Goal: Check status

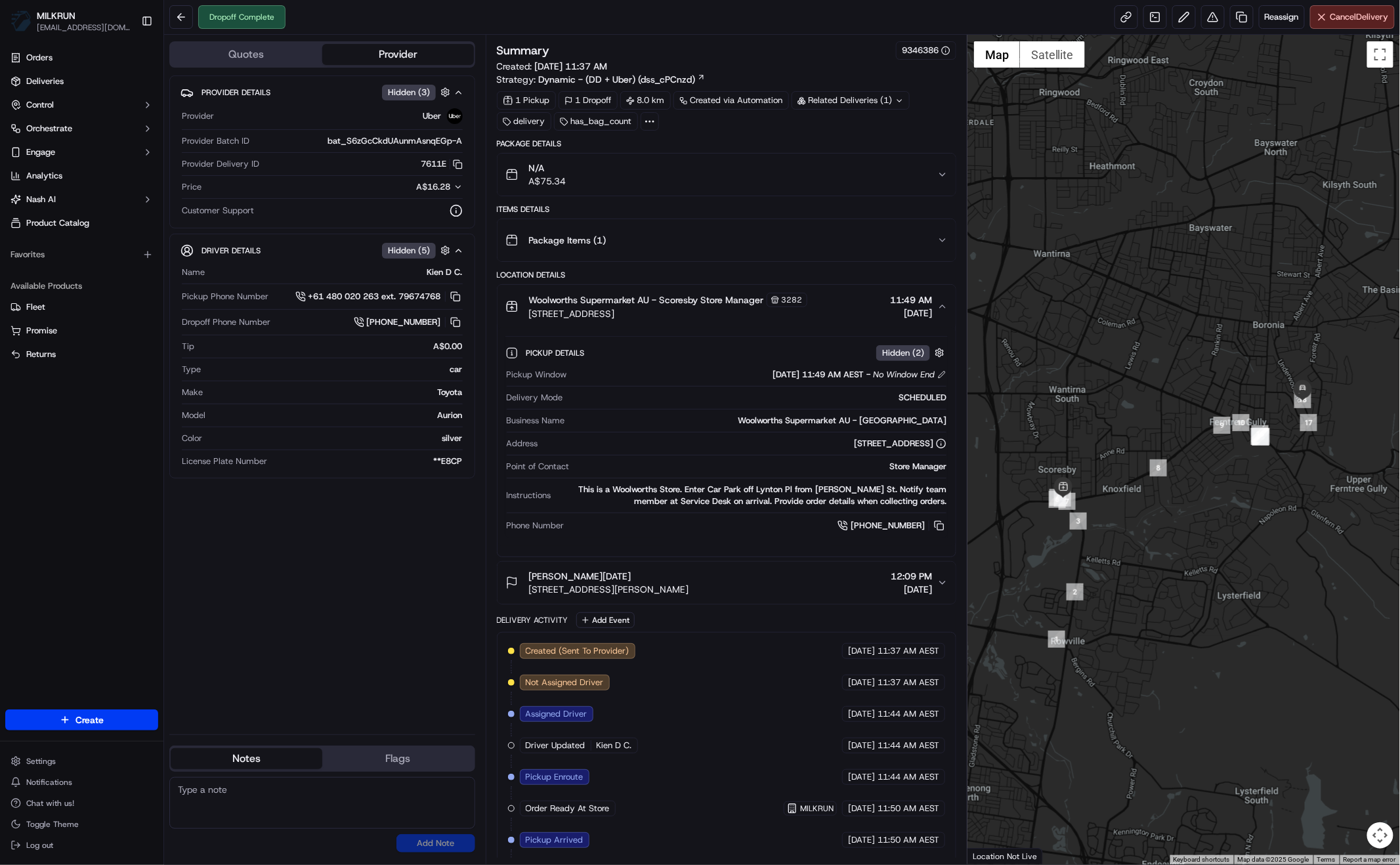
scroll to position [121, 0]
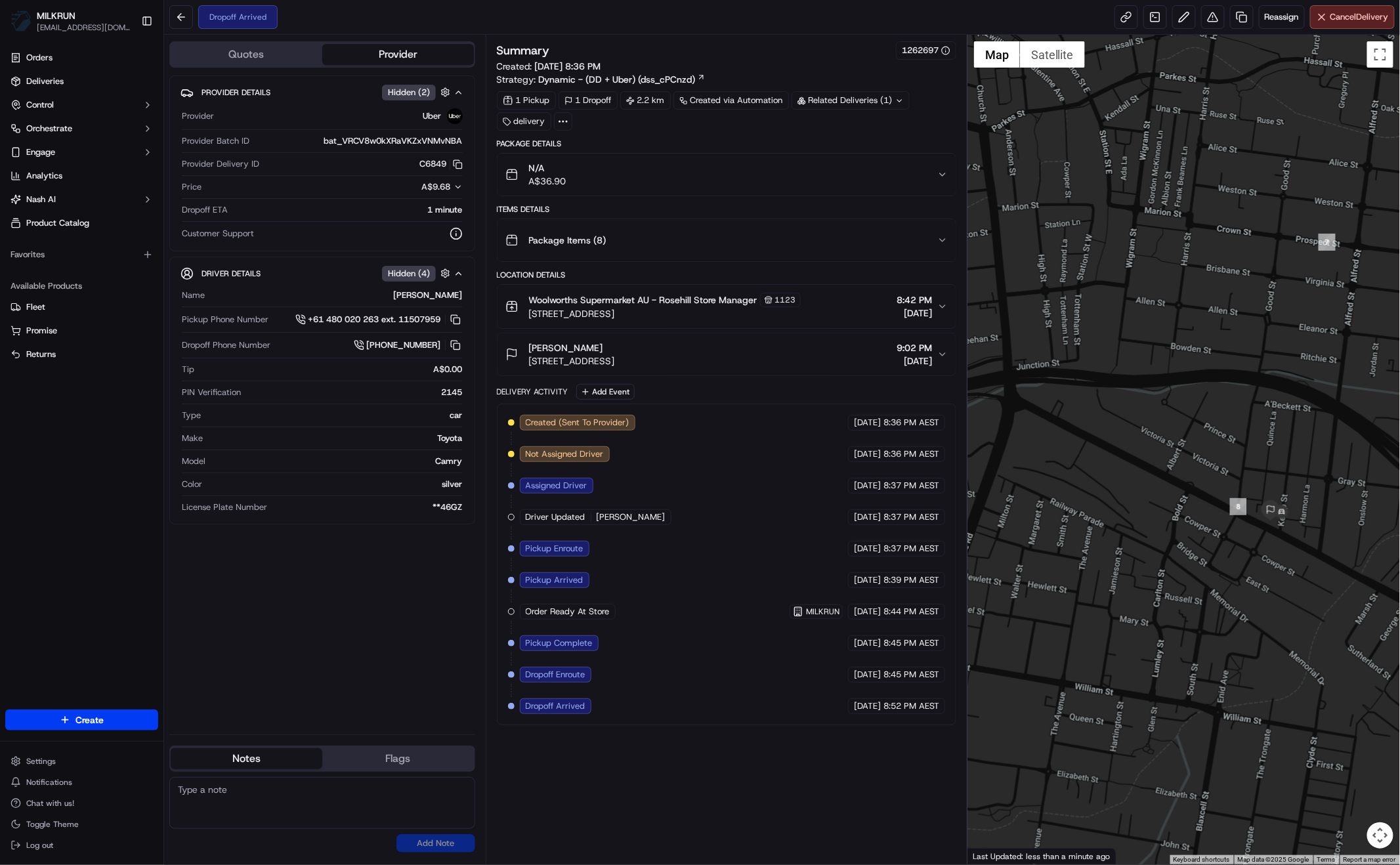
click at [252, 618] on div "Provider Details Hidden ( 2 ) Provider Uber Provider Batch ID bat_VRCV8w0kXRaVK…" at bounding box center [322, 400] width 306 height 648
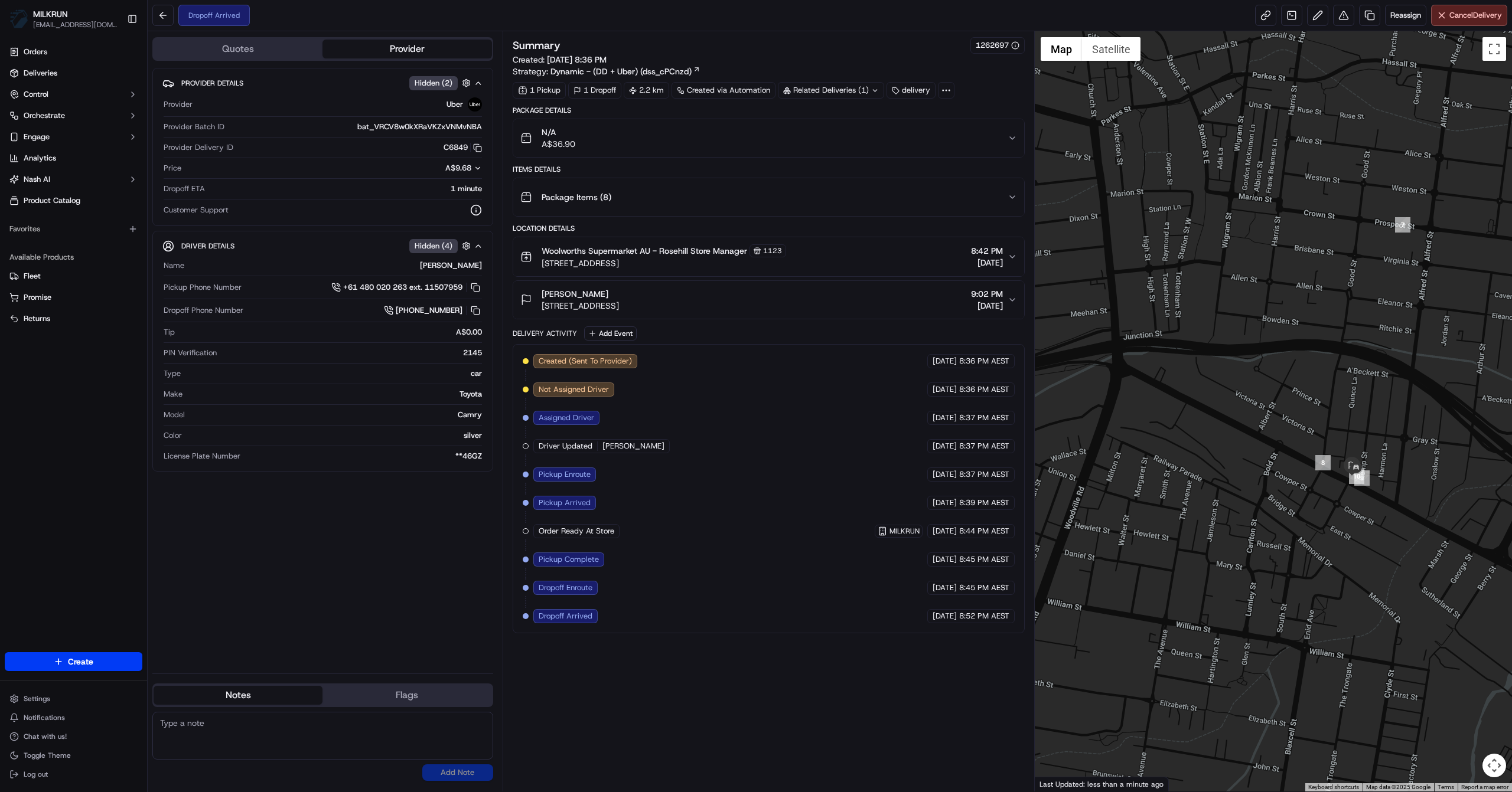
click at [997, 254] on span "8:42 PM" at bounding box center [987, 251] width 32 height 12
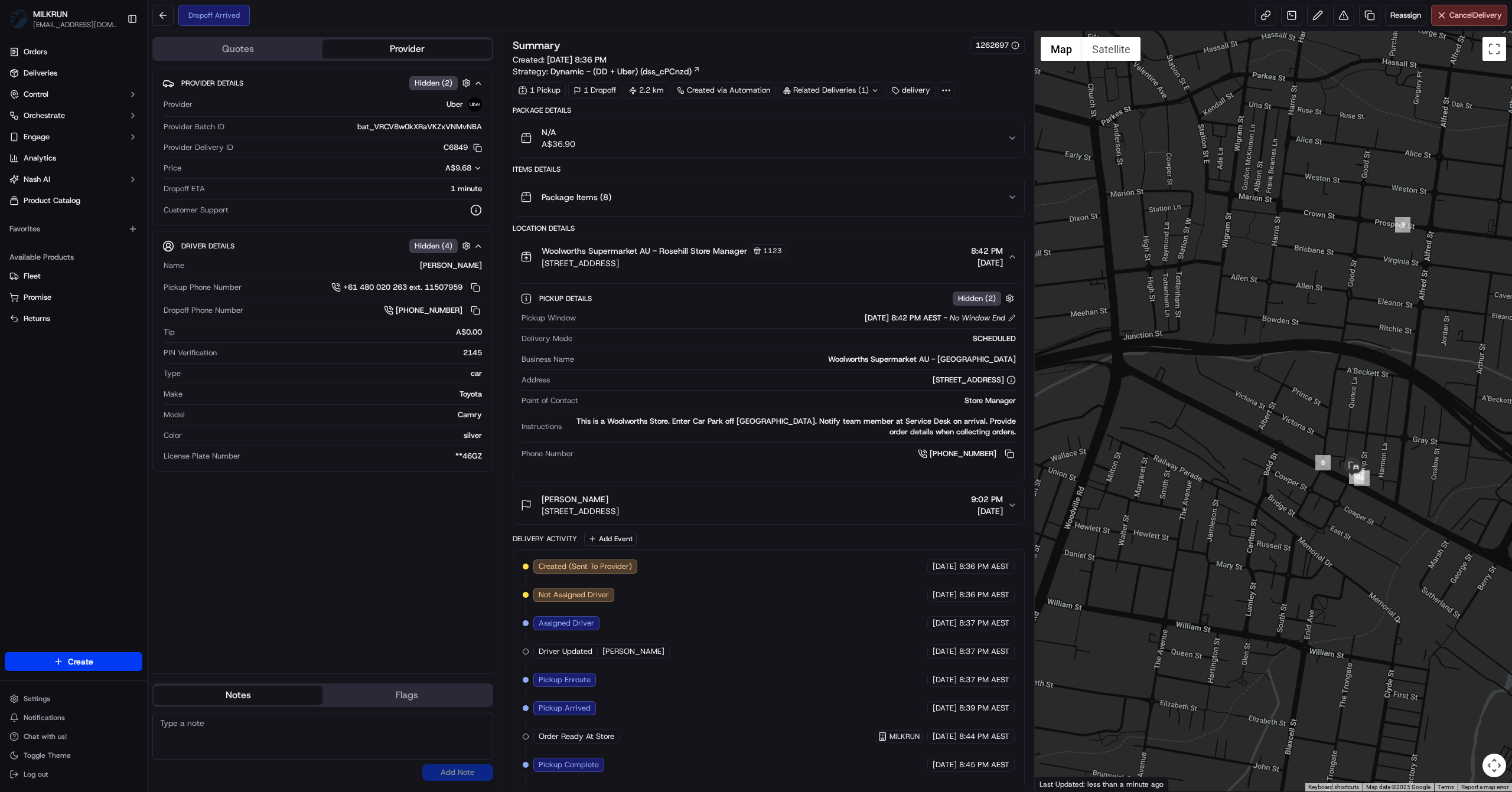
click at [1004, 255] on div "Woolworths Supermarket AU - Rosehill Store Manager 1123 30 Oak St, 28, Rosehill…" at bounding box center [764, 256] width 487 height 25
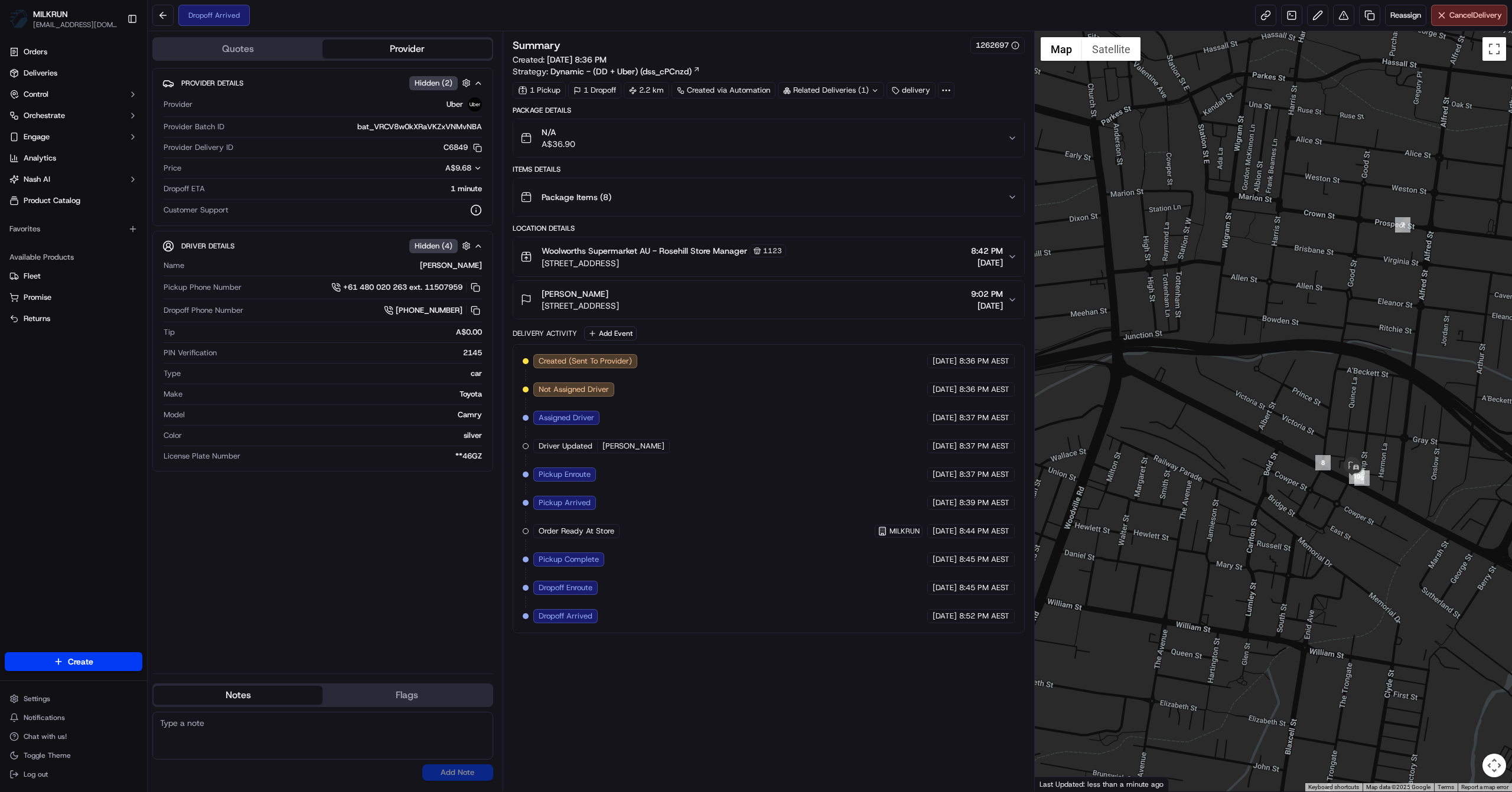
click at [1015, 142] on button "N/A A$36.90" at bounding box center [769, 138] width 511 height 38
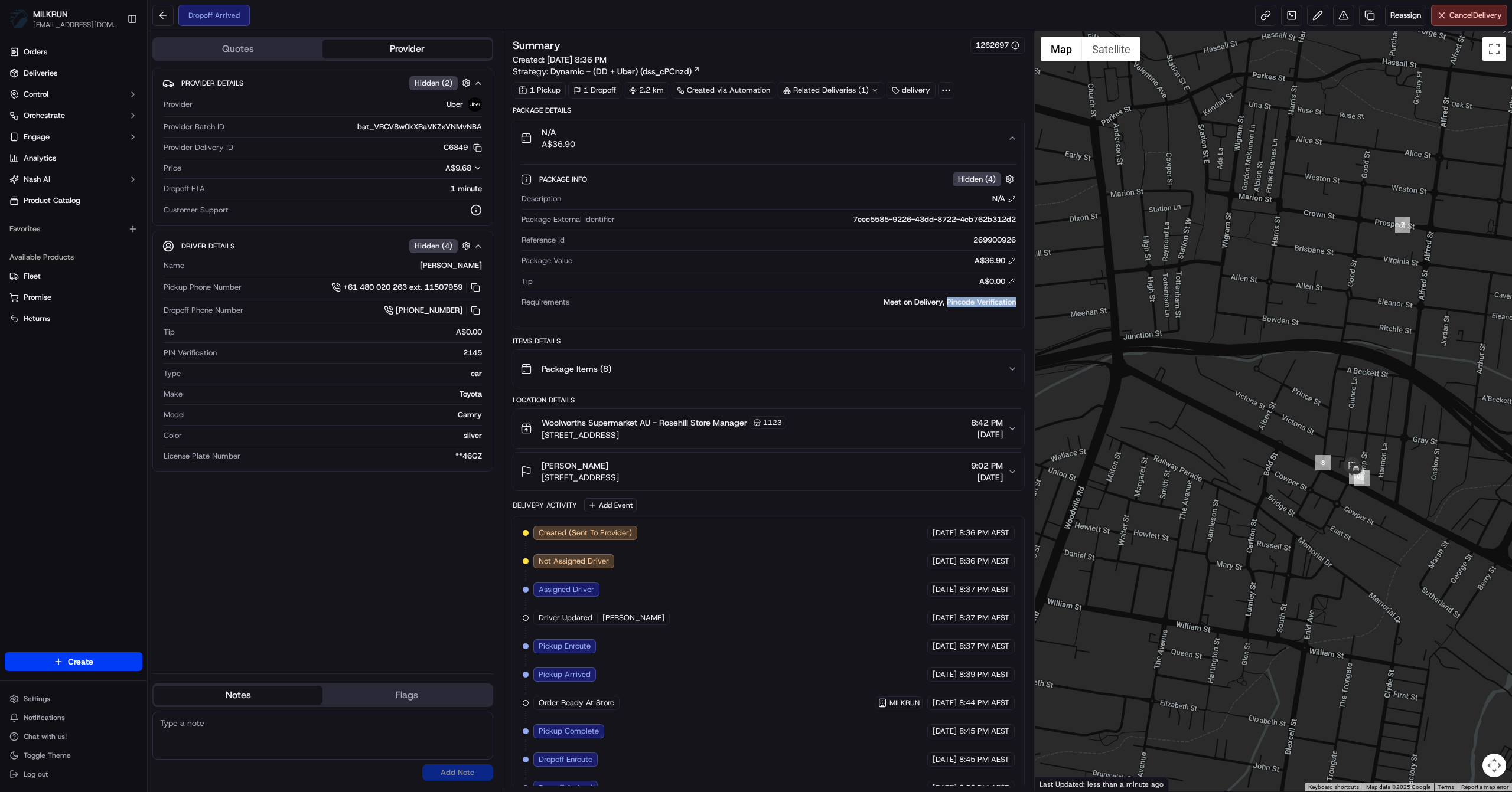
drag, startPoint x: 946, startPoint y: 300, endPoint x: 1010, endPoint y: 304, distance: 64.1
click at [1020, 303] on div "Package Info Hidden ( 4 ) Description N/A Package External Identifier 7eec5585-…" at bounding box center [769, 238] width 511 height 163
copy div "Pincode Verification"
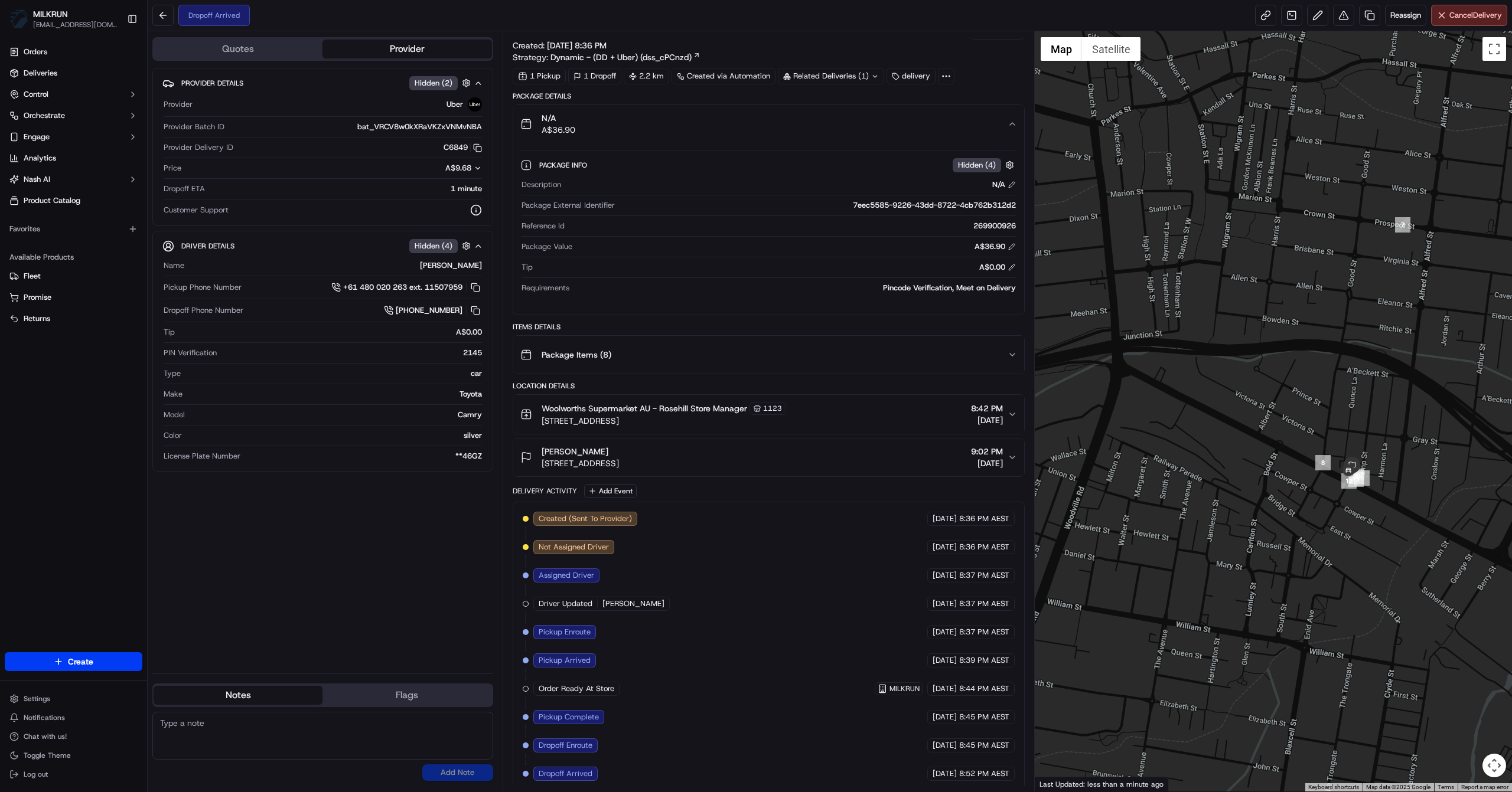
drag, startPoint x: 383, startPoint y: 573, endPoint x: 504, endPoint y: 551, distance: 123.0
click at [383, 573] on div "Provider Details Hidden ( 2 ) Provider Uber Provider Batch ID bat_VRCV8w0kXRaVK…" at bounding box center [322, 366] width 341 height 597
click at [999, 345] on div "Package Items ( 8 )" at bounding box center [764, 354] width 487 height 23
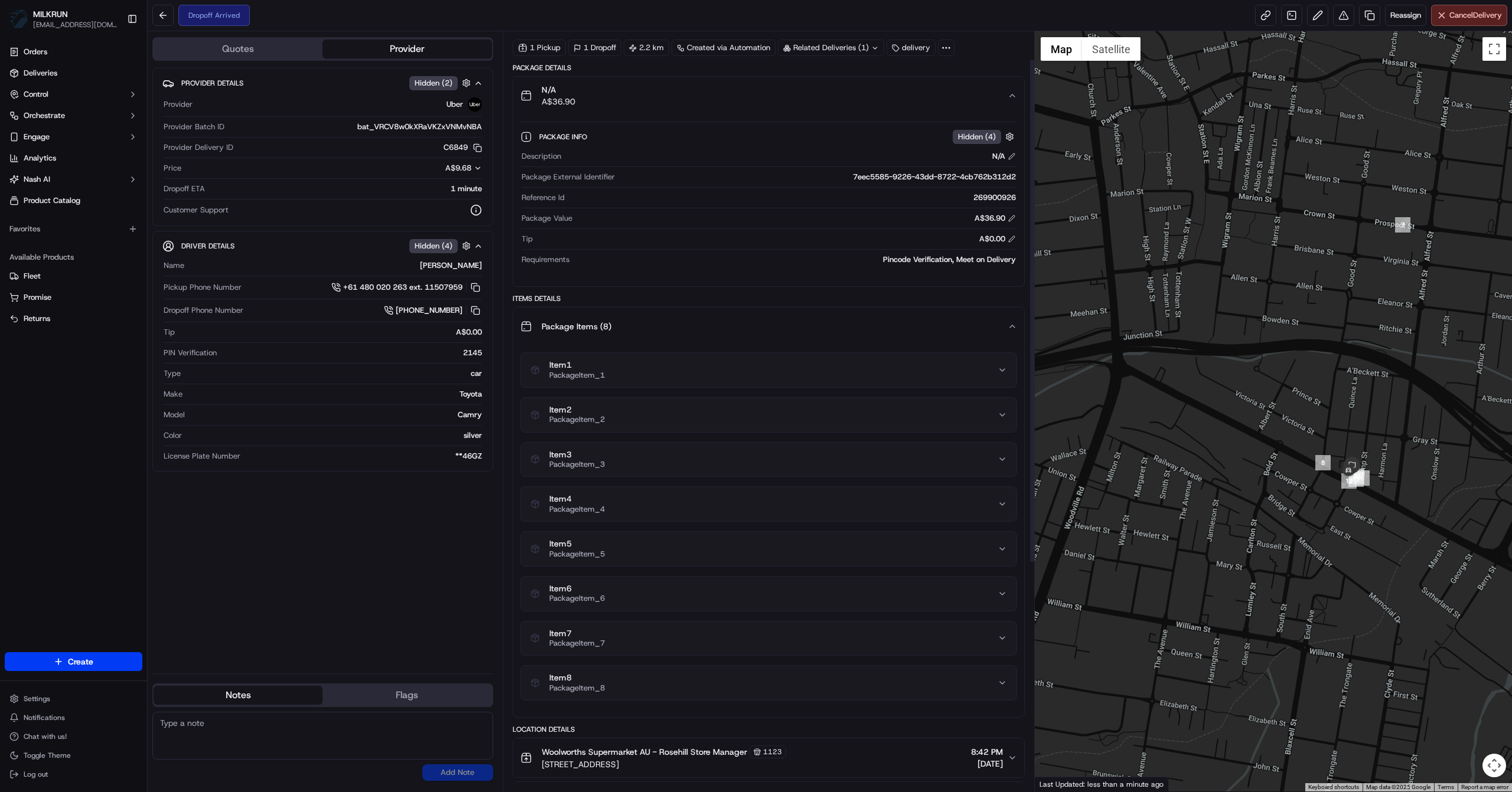
scroll to position [14, 0]
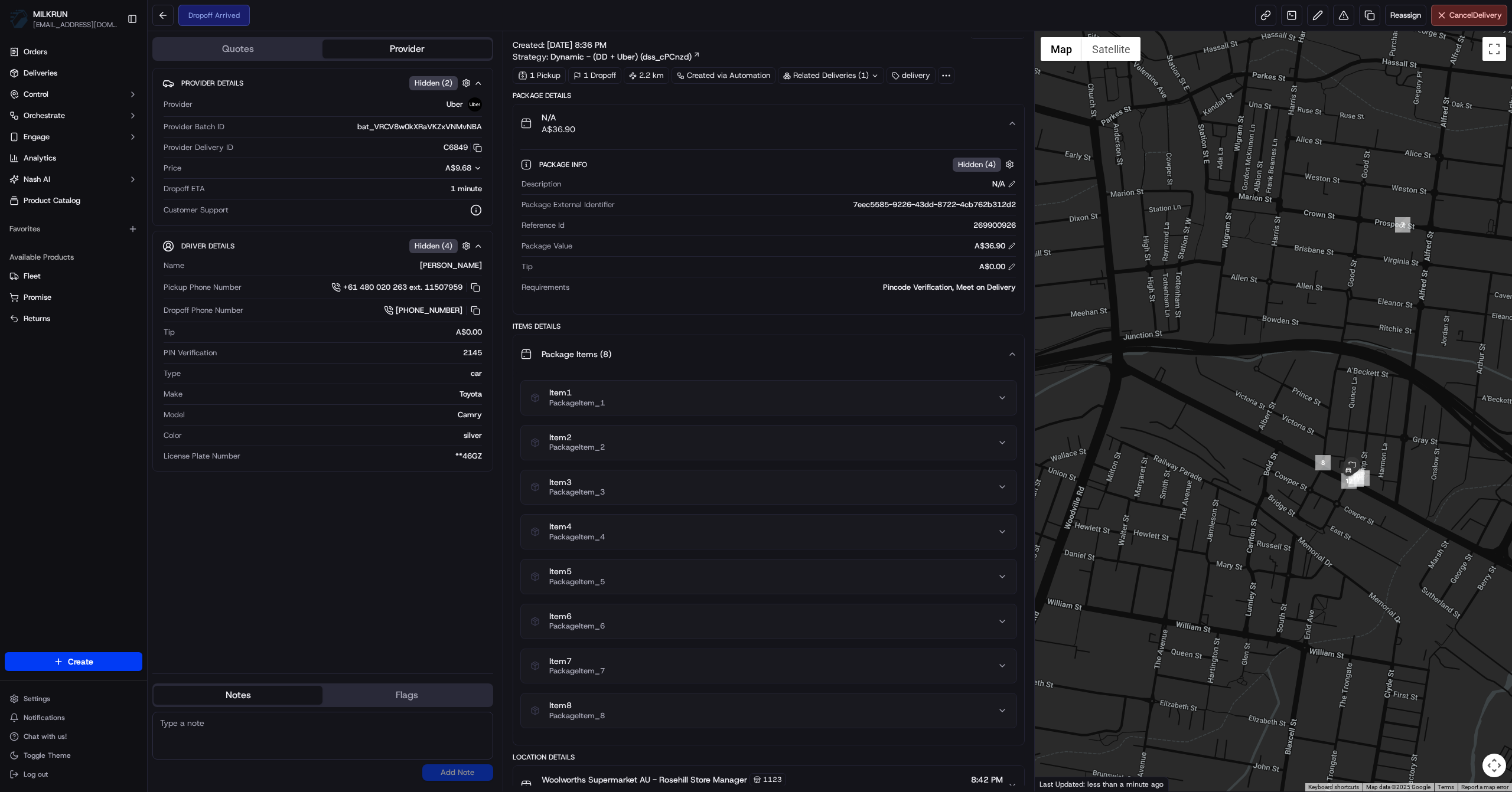
click at [1013, 356] on icon "button" at bounding box center [1013, 354] width 10 height 10
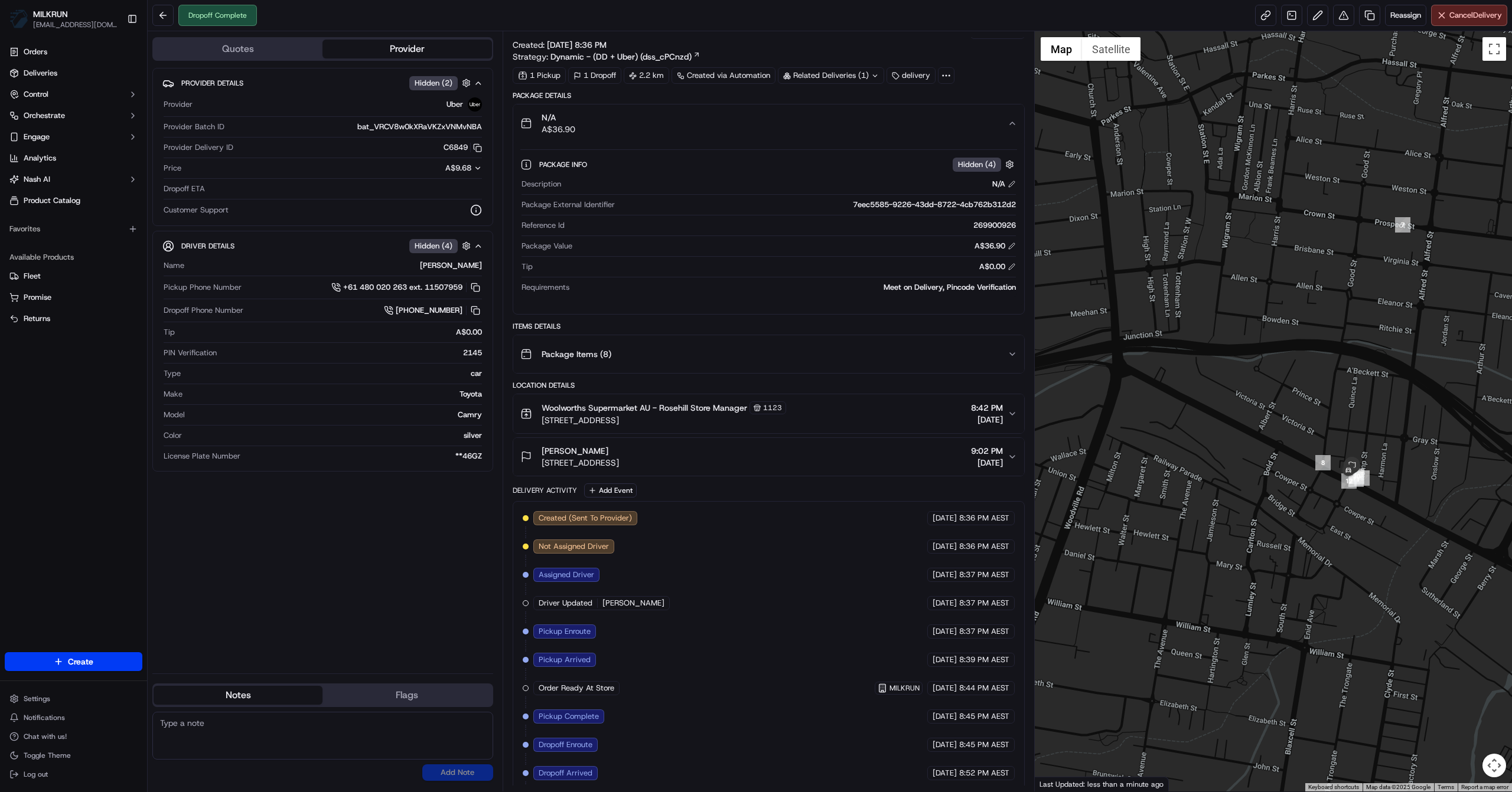
click at [312, 574] on div "Provider Details Hidden ( 2 ) Provider Uber Provider Batch ID bat_VRCV8w0kXRaVK…" at bounding box center [322, 366] width 341 height 597
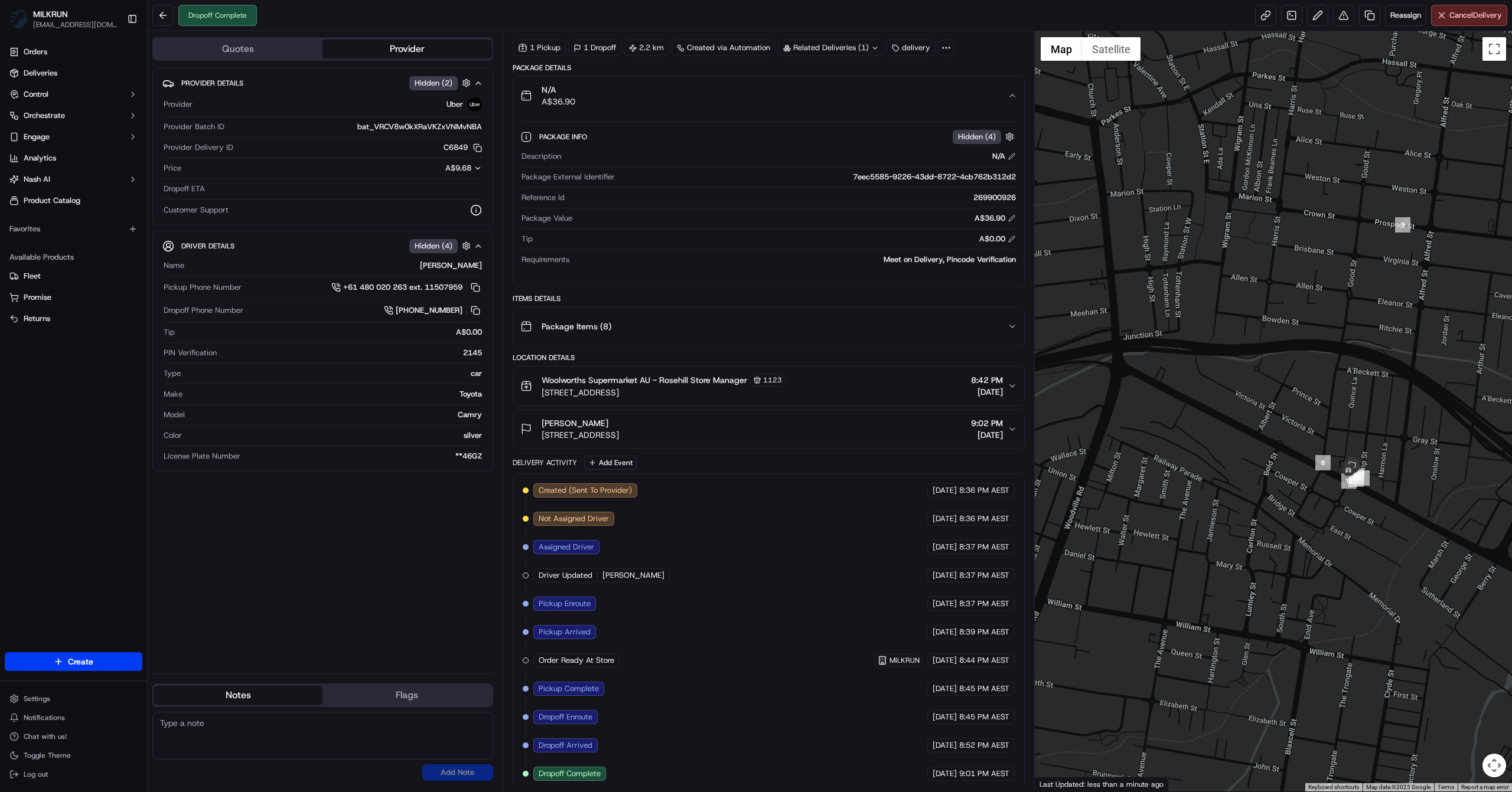
click at [386, 531] on div "Provider Details Hidden ( 2 ) Provider Uber Provider Batch ID bat_VRCV8w0kXRaVK…" at bounding box center [322, 366] width 341 height 597
click at [386, 529] on div "Provider Details Hidden ( 2 ) Provider Uber Provider Batch ID bat_VRCV8w0kXRaVK…" at bounding box center [322, 366] width 341 height 597
click at [368, 585] on div "Provider Details Hidden ( 2 ) Provider Uber Provider Batch ID bat_VRCV8w0kXRaVK…" at bounding box center [322, 366] width 341 height 597
click at [433, 585] on div "Provider Details Hidden ( 2 ) Provider Uber Provider Batch ID bat_VRCV8w0kXRaVK…" at bounding box center [322, 366] width 341 height 597
click at [348, 601] on div "Provider Details Hidden ( 2 ) Provider Uber Provider Batch ID bat_VRCV8w0kXRaVK…" at bounding box center [322, 366] width 341 height 597
